Goal: Task Accomplishment & Management: Manage account settings

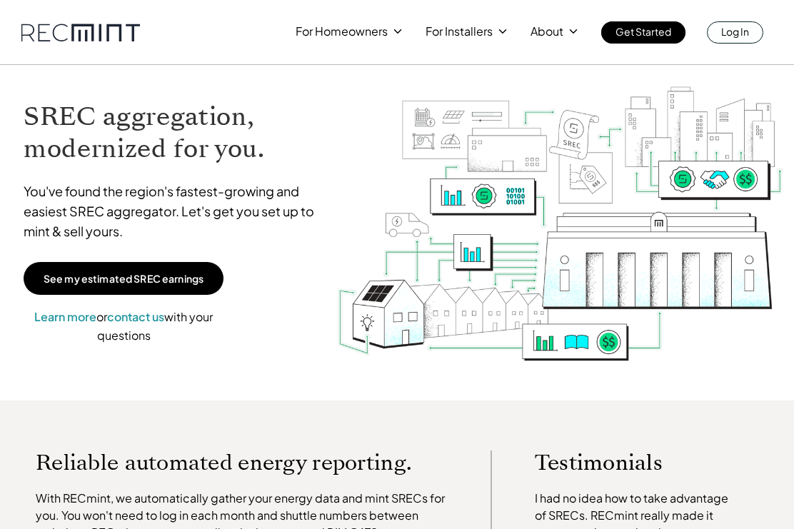
click at [743, 32] on p "Log In" at bounding box center [735, 31] width 28 height 20
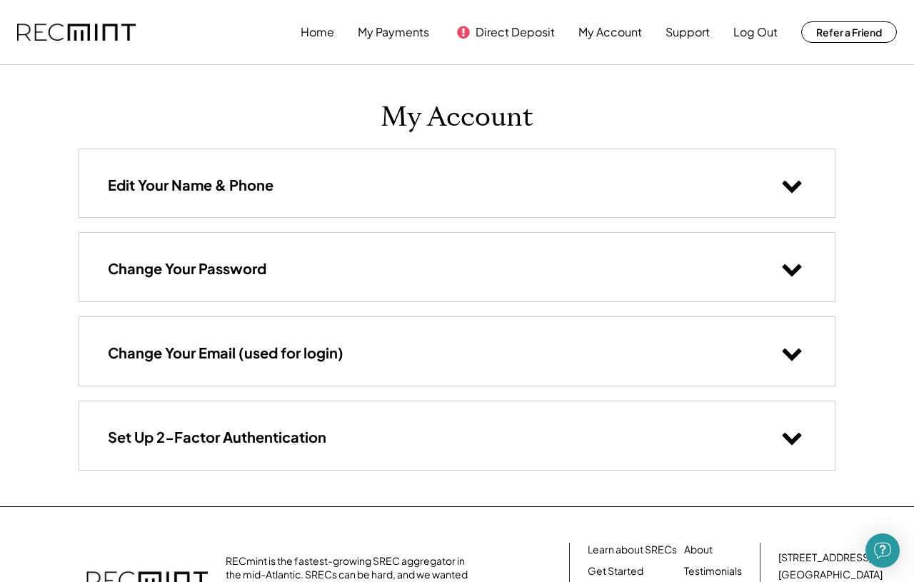
click at [785, 191] on icon at bounding box center [791, 184] width 21 height 21
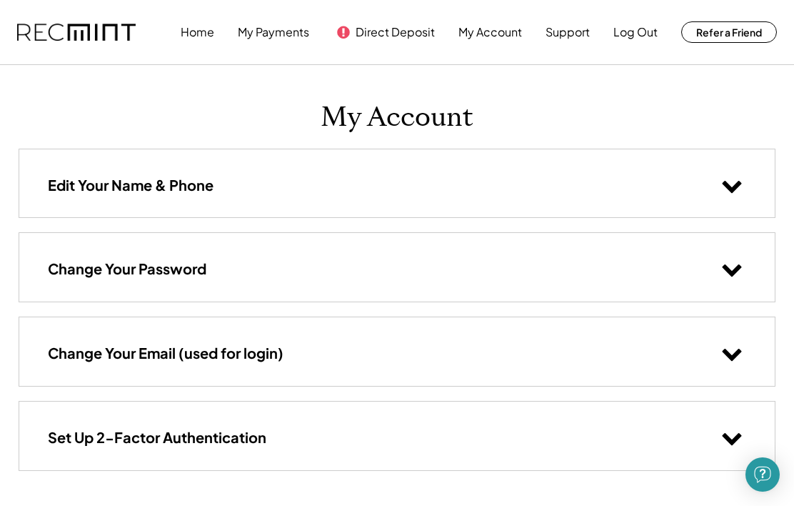
click at [741, 174] on icon at bounding box center [731, 184] width 21 height 21
click at [738, 351] on use at bounding box center [732, 355] width 19 height 12
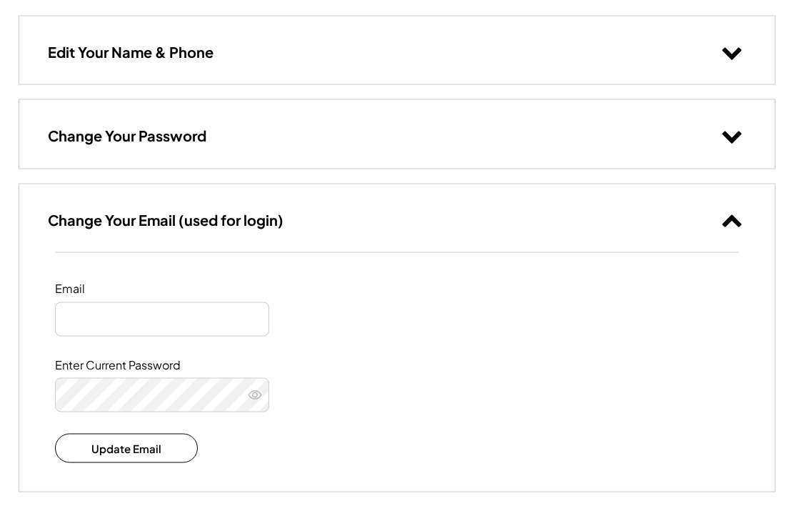
type input "**********"
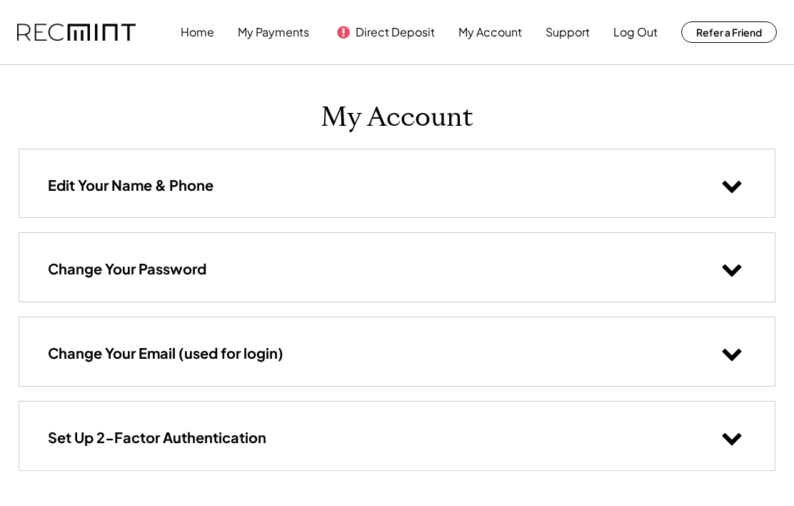
click at [391, 32] on button "Direct Deposit" at bounding box center [395, 32] width 79 height 29
click at [631, 33] on button "Log Out" at bounding box center [635, 32] width 44 height 29
click at [633, 34] on button "Log Out" at bounding box center [635, 32] width 44 height 29
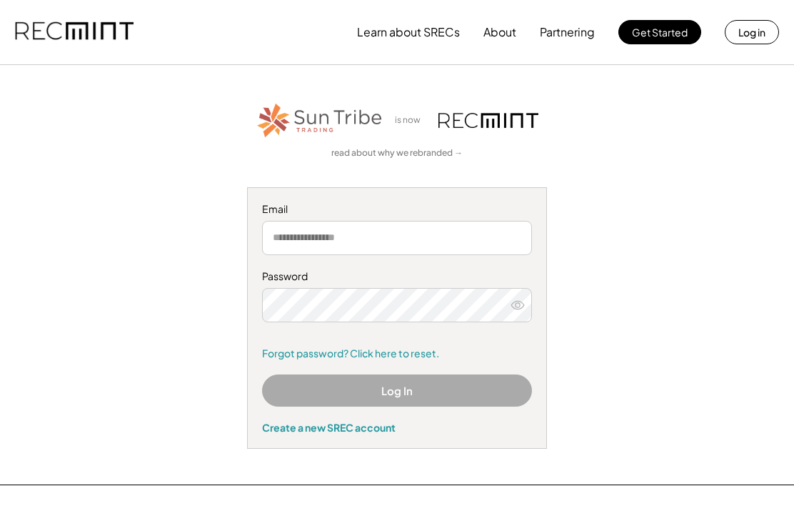
click at [485, 242] on input "email" at bounding box center [397, 238] width 270 height 34
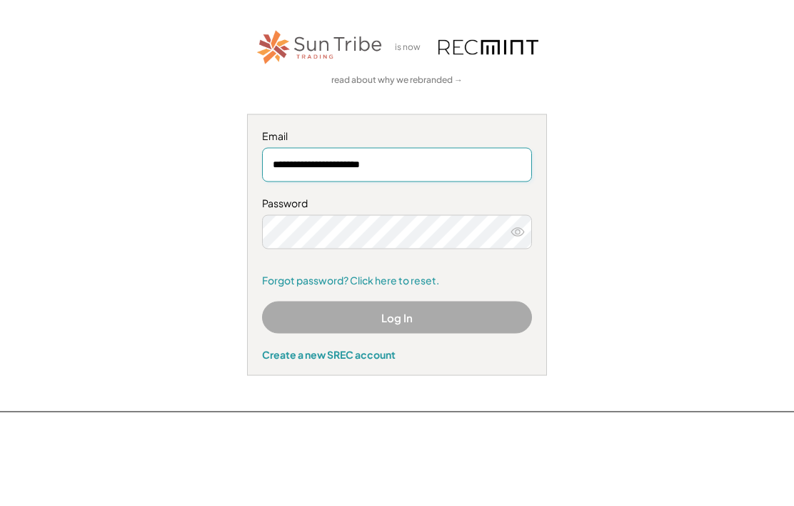
type input "**********"
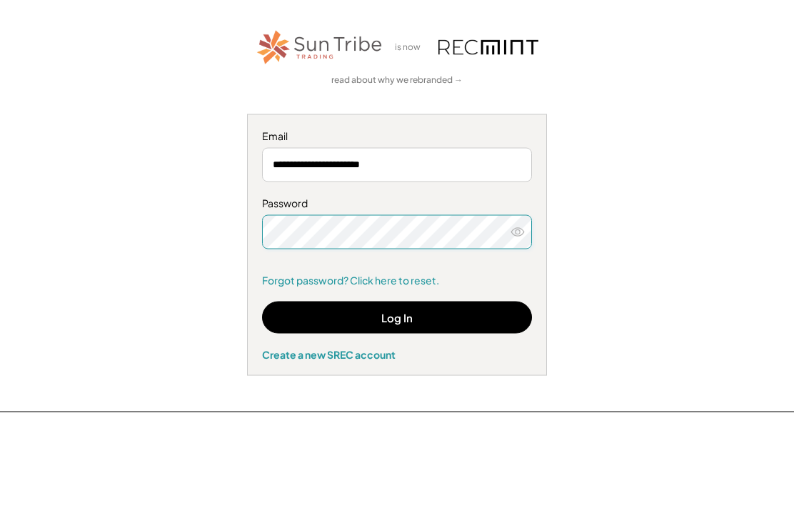
click at [526, 294] on button at bounding box center [517, 304] width 21 height 21
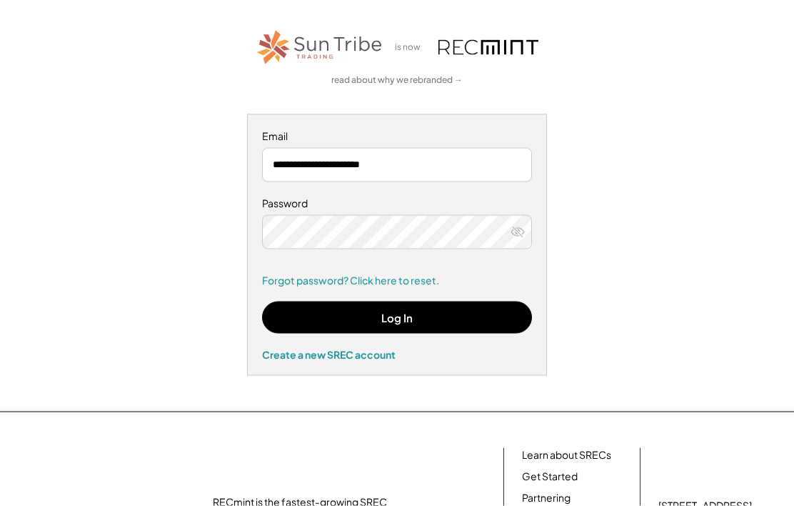
click at [474, 316] on button "Log In" at bounding box center [397, 317] width 270 height 32
